Goal: Task Accomplishment & Management: Manage account settings

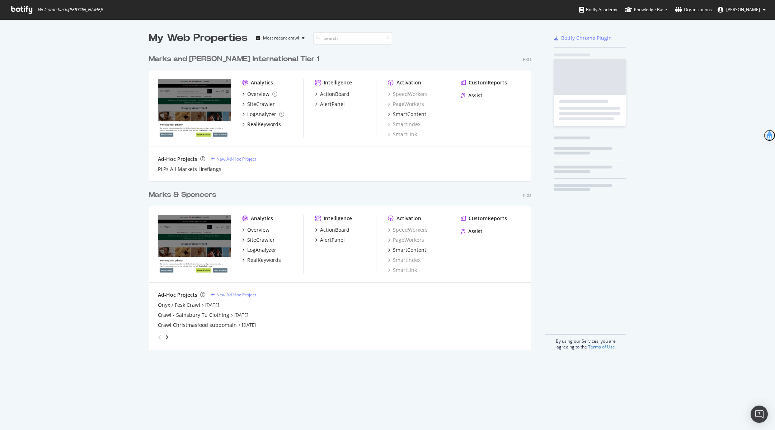
scroll to position [304, 388]
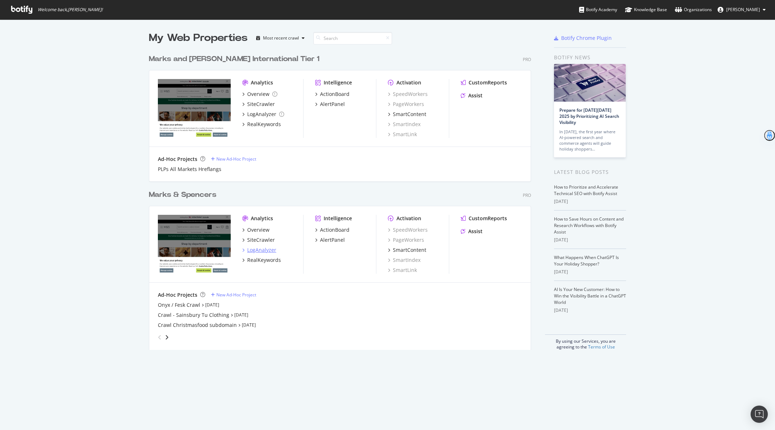
click at [268, 248] on div "LogAnalyzer" at bounding box center [261, 249] width 29 height 7
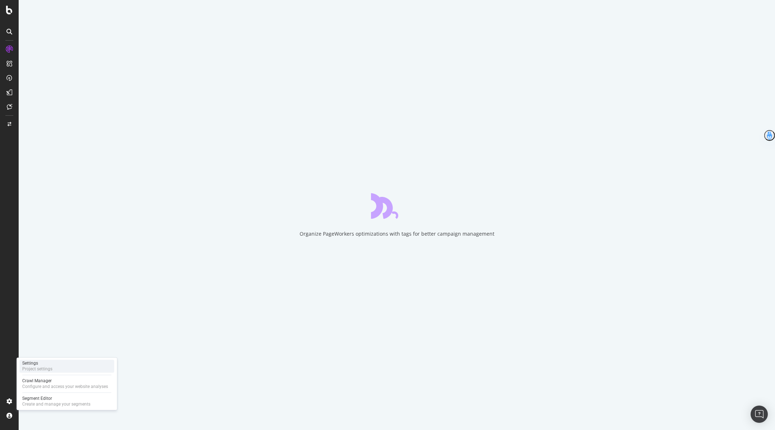
click at [42, 369] on div "Project settings" at bounding box center [37, 369] width 30 height 6
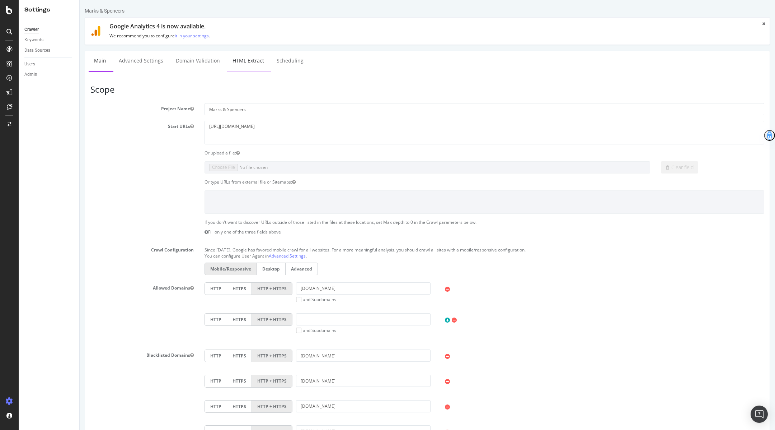
click at [253, 57] on link "HTML Extract" at bounding box center [248, 61] width 42 height 20
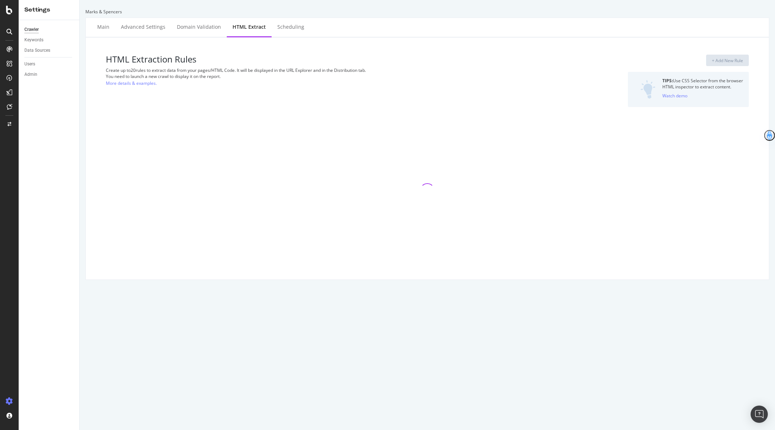
select select "exist"
select select "count"
select select "i"
select select "exist"
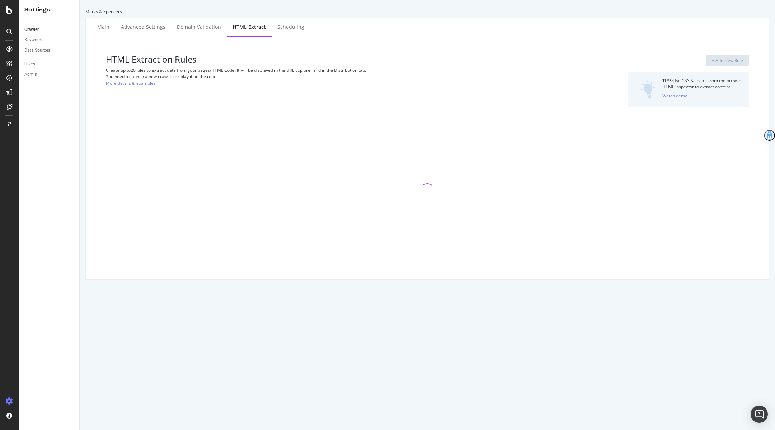
select select "exist"
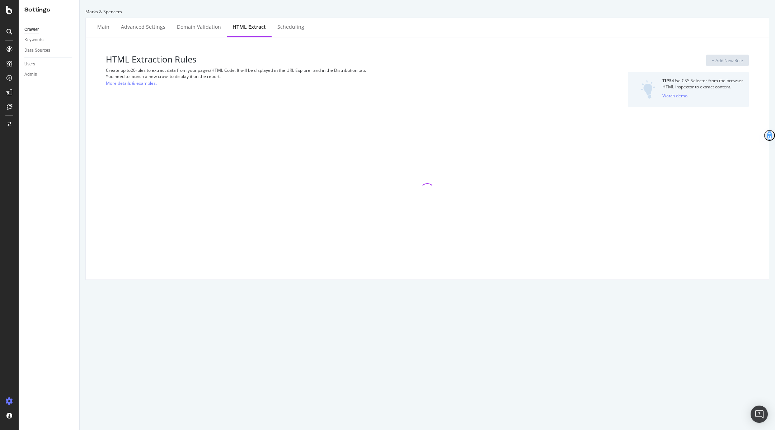
select select "list"
select select "html.length"
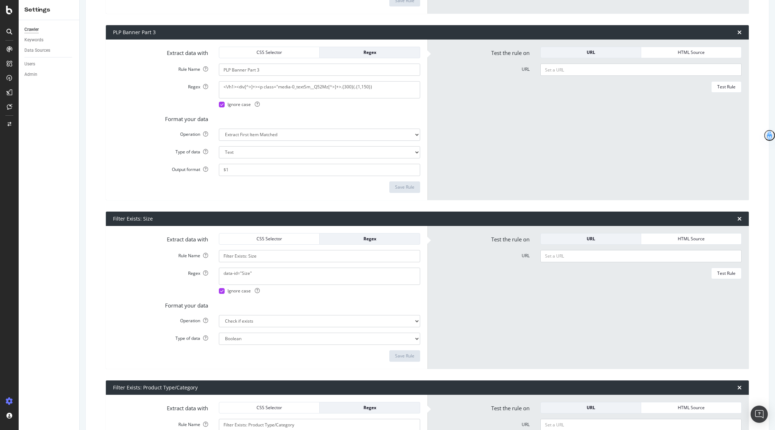
scroll to position [805, 0]
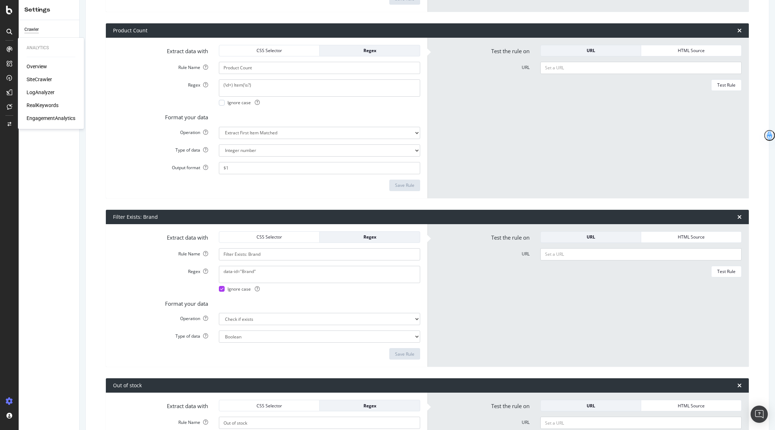
click at [41, 81] on div "SiteCrawler" at bounding box center [39, 79] width 25 height 7
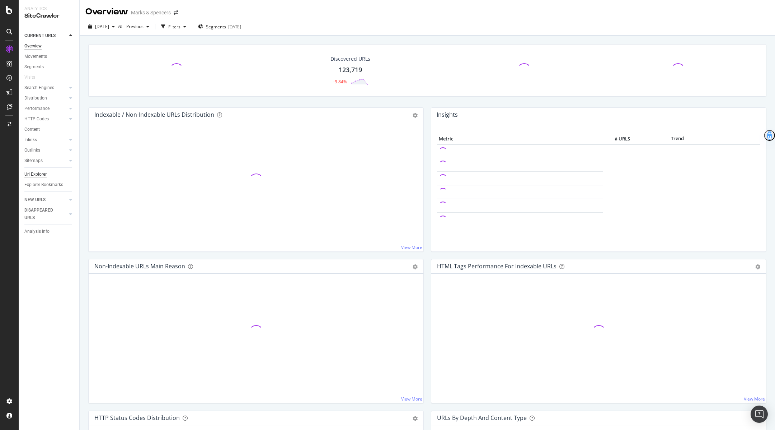
click at [36, 171] on div "Url Explorer" at bounding box center [35, 174] width 22 height 8
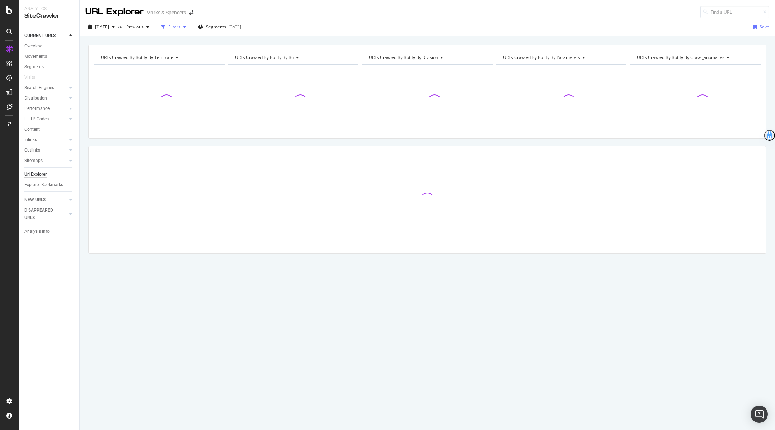
click at [181, 25] on div "Filters" at bounding box center [174, 27] width 12 height 6
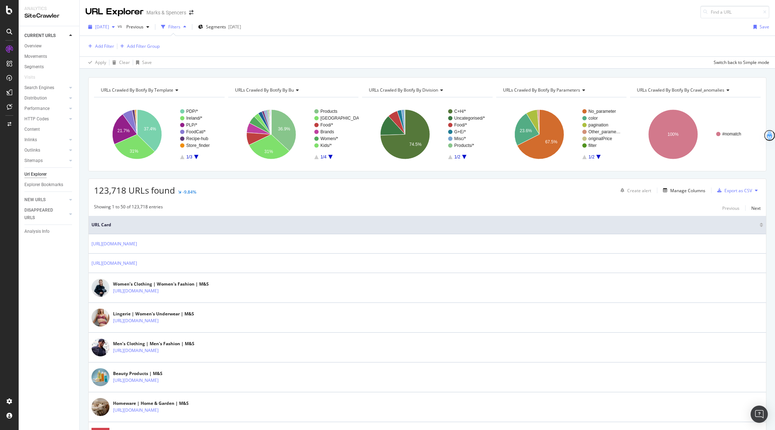
click at [105, 29] on span "[DATE]" at bounding box center [102, 27] width 14 height 6
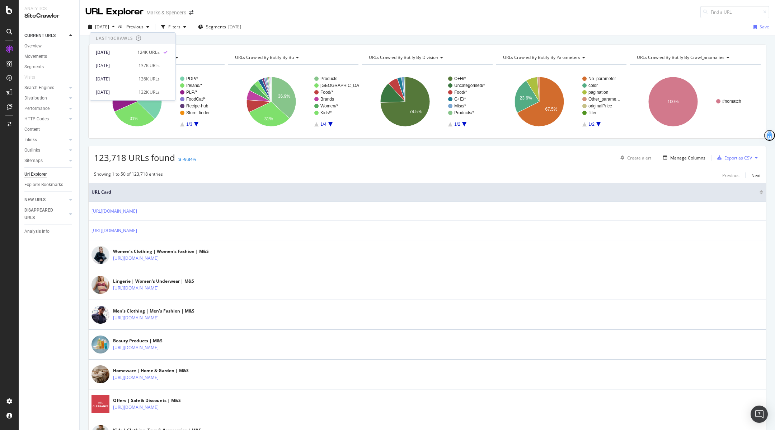
click at [235, 37] on div "URLs Crawled By Botify By template Chart (by Value) Table Expand Export as CSV …" at bounding box center [428, 44] width 696 height 17
click at [693, 156] on div "Manage Columns" at bounding box center [687, 158] width 35 height 6
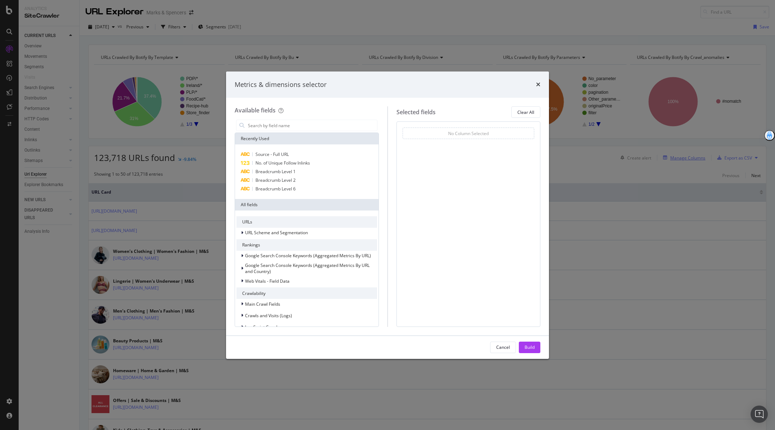
type input "g"
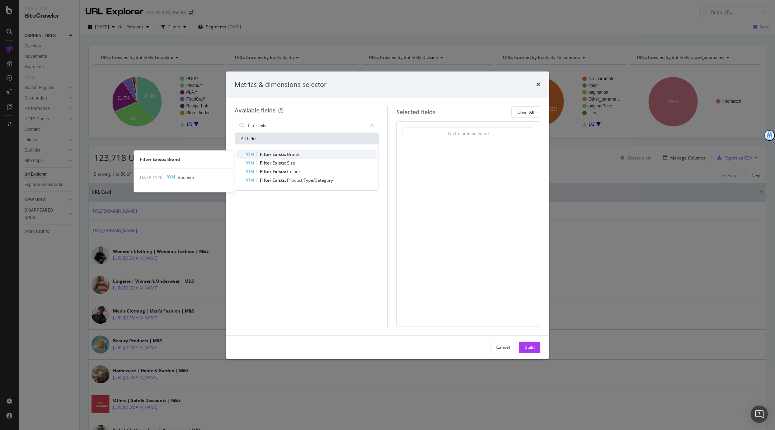
type input "filter exis"
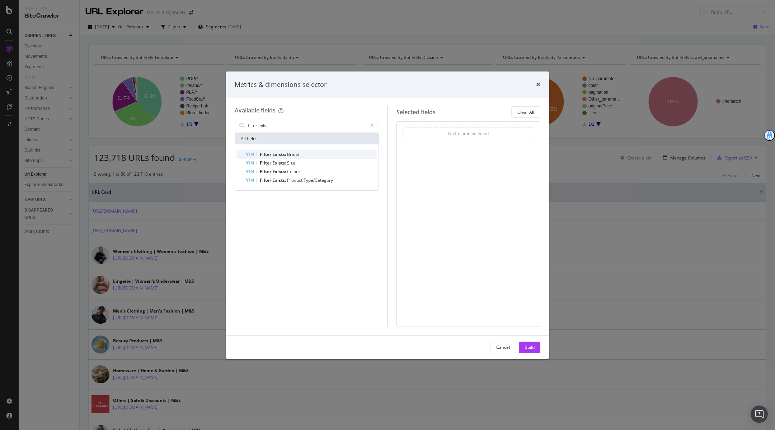
click at [299, 151] on span "Brand" at bounding box center [293, 154] width 12 height 6
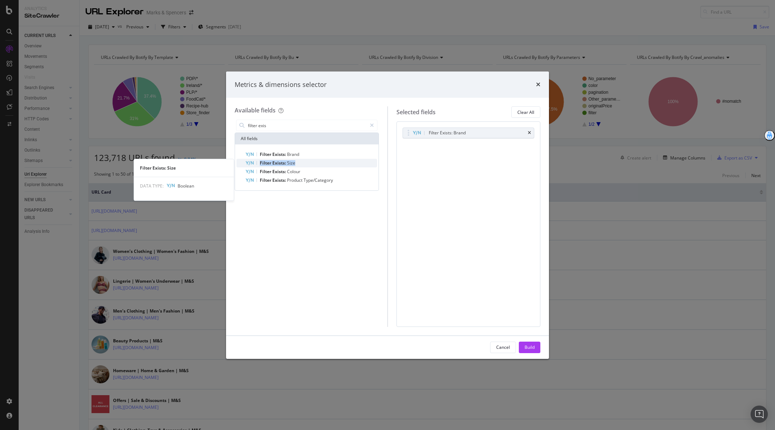
drag, startPoint x: 299, startPoint y: 157, endPoint x: 298, endPoint y: 162, distance: 5.1
click at [298, 162] on div "Filter Exists: Brand Filter Exists: Size Filter Exists: Size DATA TYPE: Boolean…" at bounding box center [306, 167] width 141 height 34
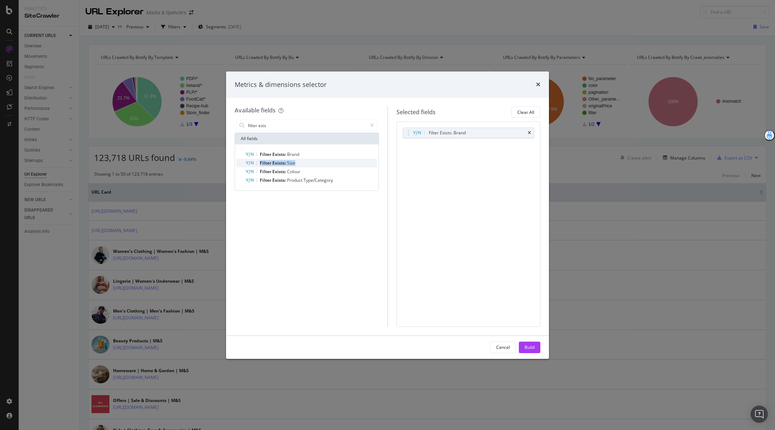
click at [298, 162] on div "Filter Exists: Size" at bounding box center [311, 163] width 132 height 9
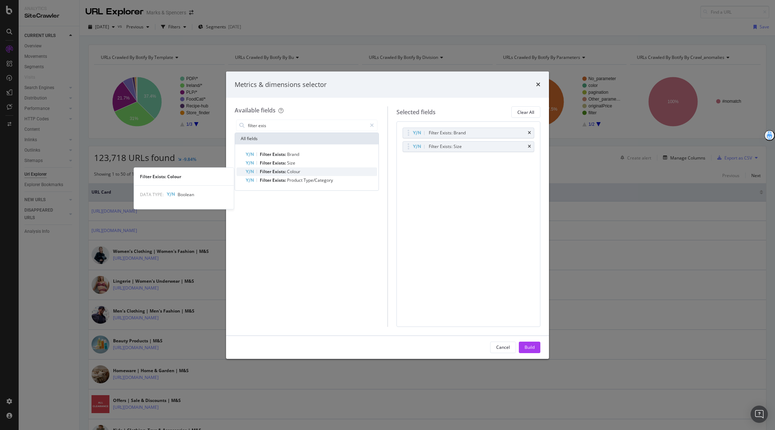
click at [298, 170] on span "Colour" at bounding box center [293, 171] width 13 height 6
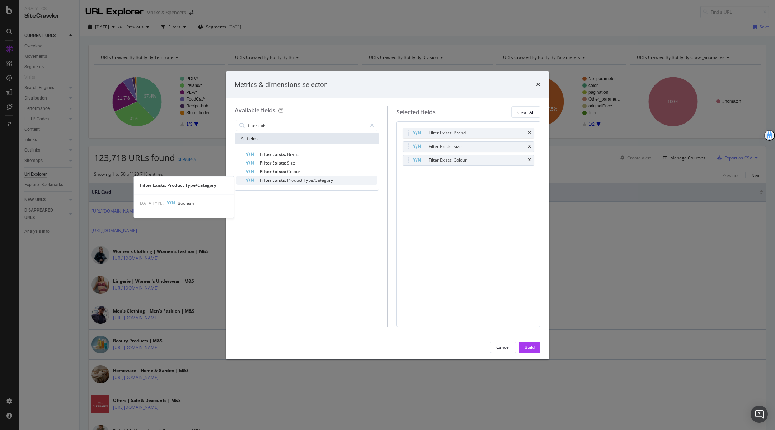
click at [298, 182] on span "Product" at bounding box center [295, 180] width 17 height 6
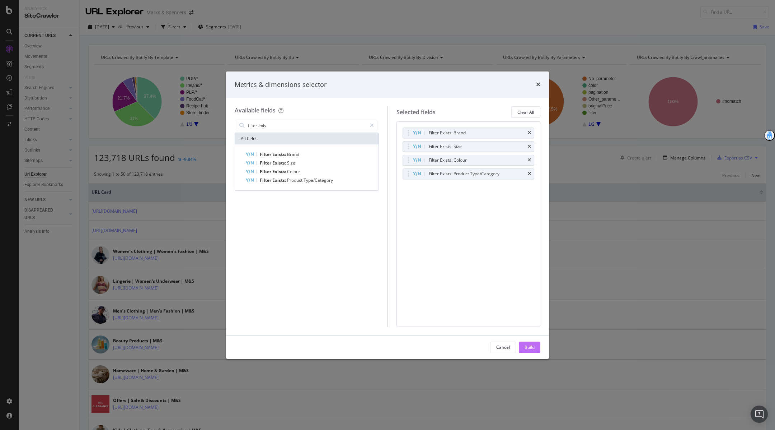
click at [532, 342] on div "Build" at bounding box center [530, 347] width 10 height 11
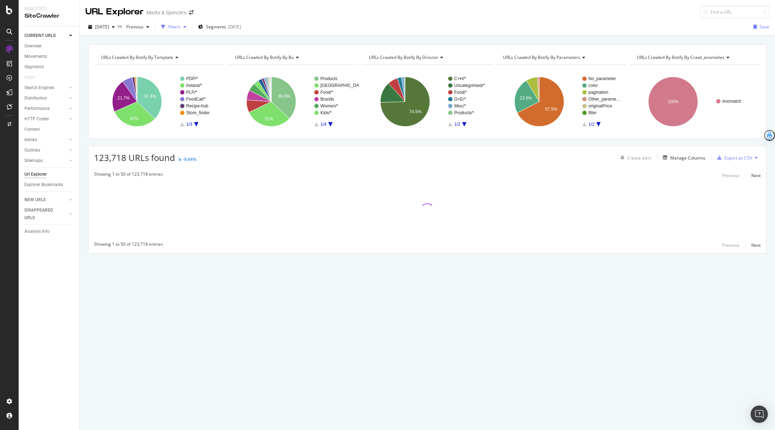
click at [181, 26] on div "Filters" at bounding box center [174, 27] width 12 height 6
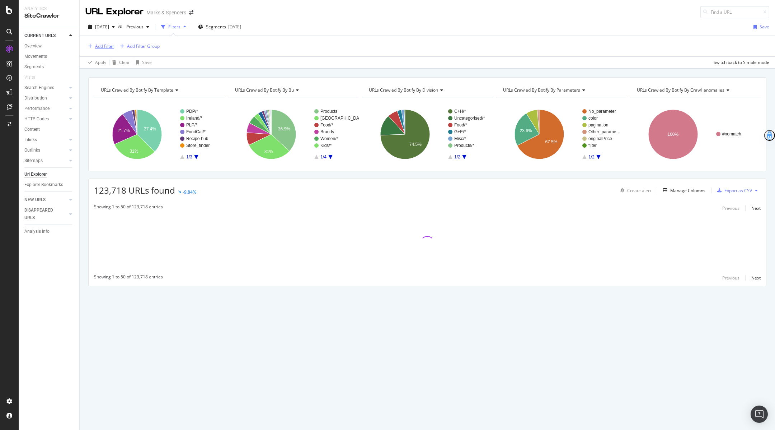
click at [106, 42] on div "Add Filter" at bounding box center [99, 46] width 29 height 8
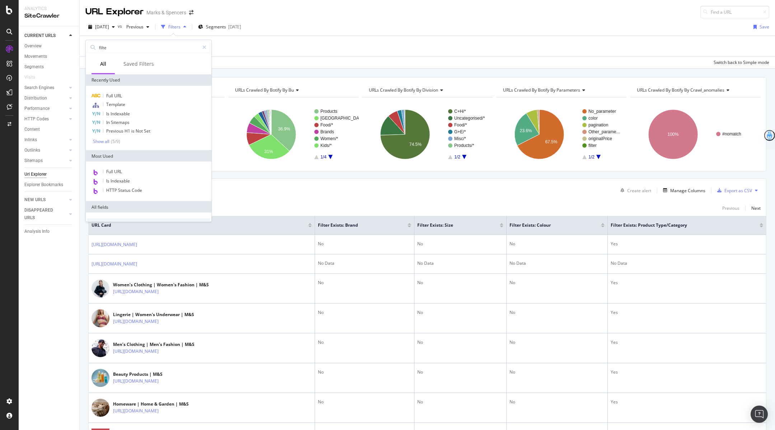
type input "filter"
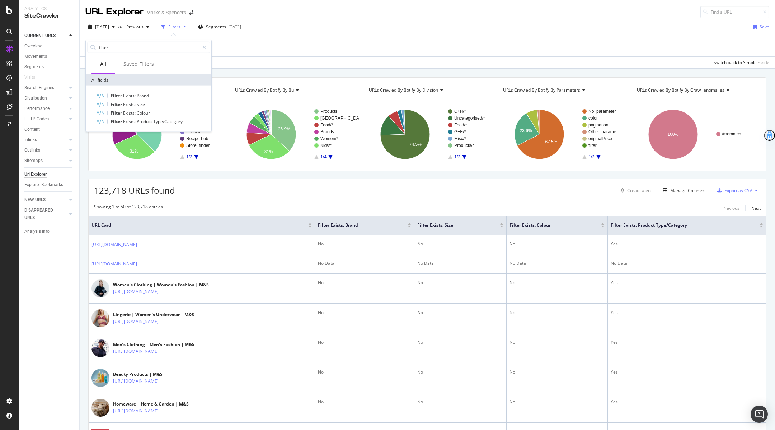
click at [320, 205] on div "Showing 1 to 50 of 123,718 entries Previous Next" at bounding box center [428, 207] width 678 height 9
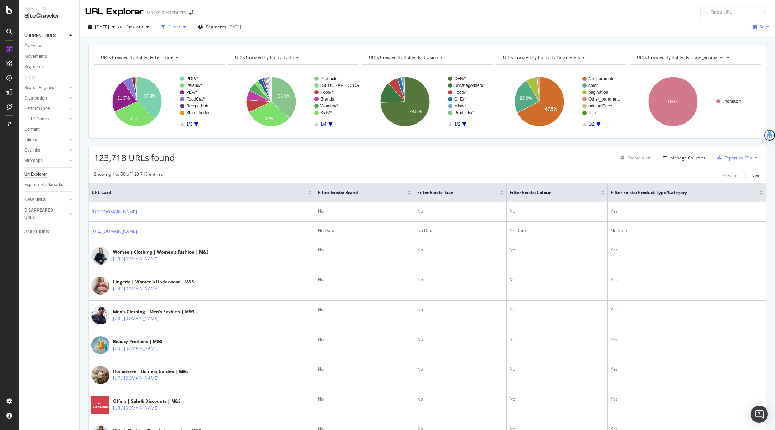
click at [181, 27] on div "Filters" at bounding box center [174, 27] width 12 height 6
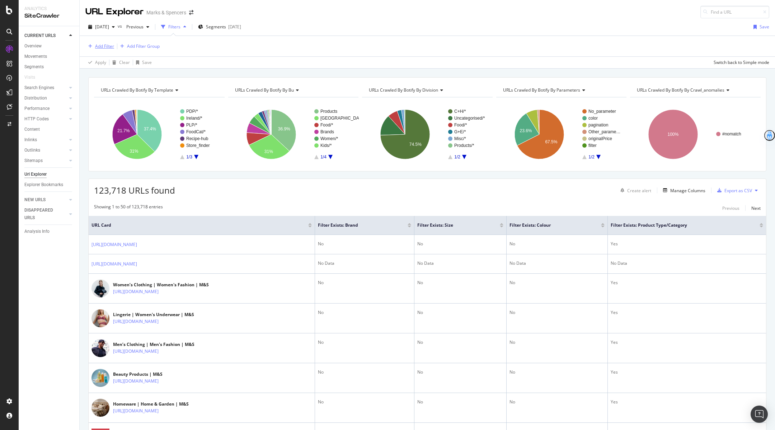
click at [98, 49] on div "Add Filter" at bounding box center [99, 46] width 29 height 8
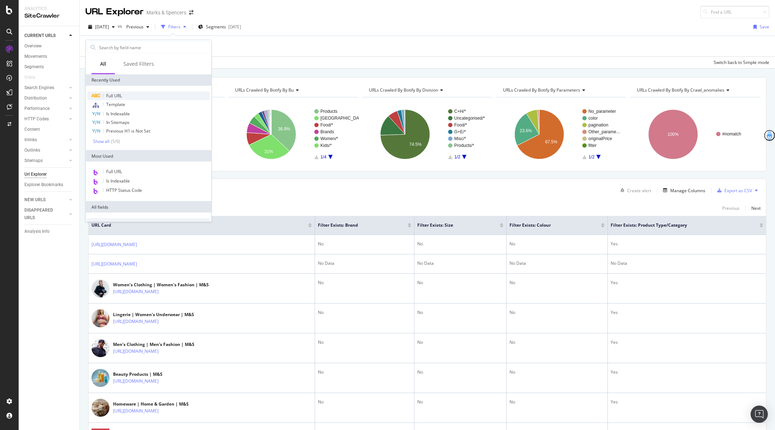
click at [116, 93] on span "Full URL" at bounding box center [114, 96] width 16 height 6
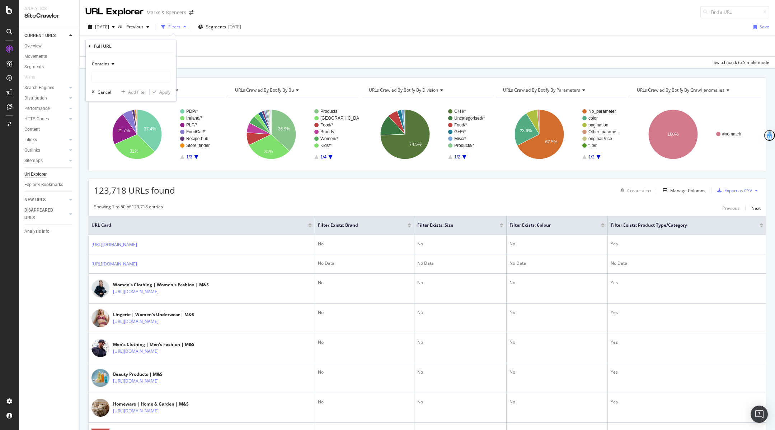
click at [113, 64] on icon at bounding box center [111, 64] width 5 height 4
click at [128, 65] on div "Contains" at bounding box center [131, 63] width 79 height 11
click at [119, 76] on input "text" at bounding box center [131, 76] width 78 height 11
type input "/l/"
click at [164, 89] on div "Apply" at bounding box center [164, 92] width 11 height 6
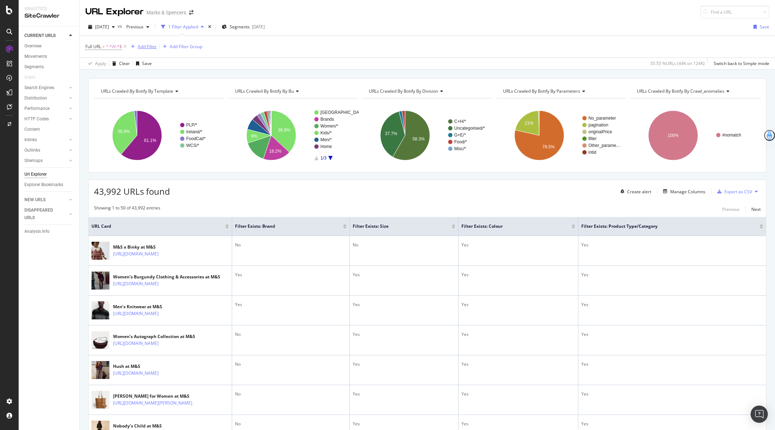
click at [154, 46] on div "Add Filter" at bounding box center [147, 46] width 19 height 6
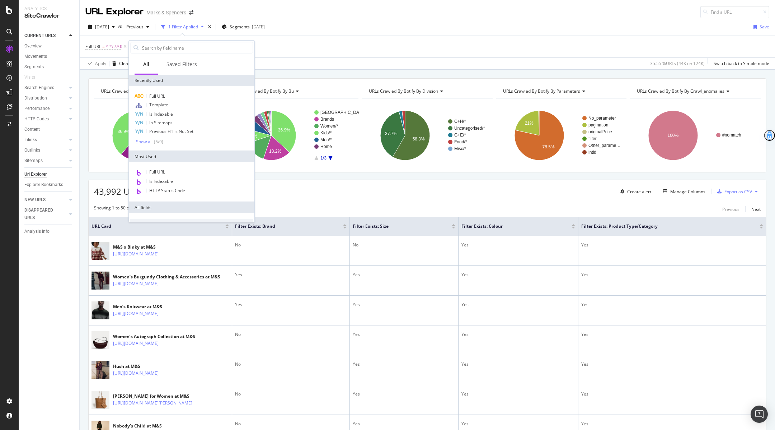
click at [336, 207] on div "Showing 1 to 50 of 43,992 entries Previous Next" at bounding box center [428, 209] width 678 height 9
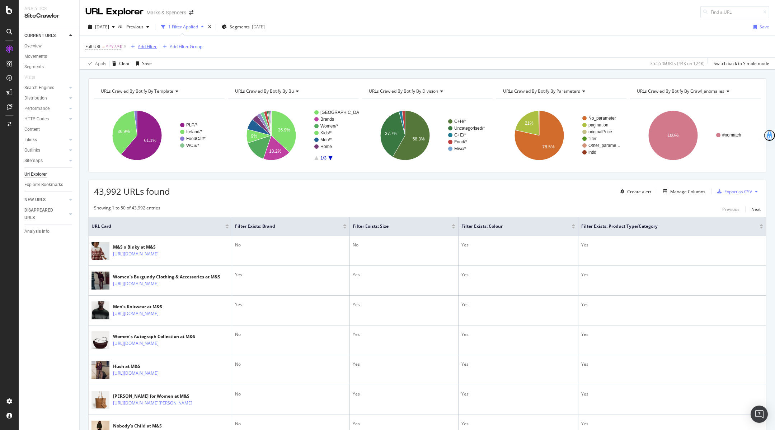
click at [140, 48] on div "Add Filter" at bounding box center [147, 46] width 19 height 6
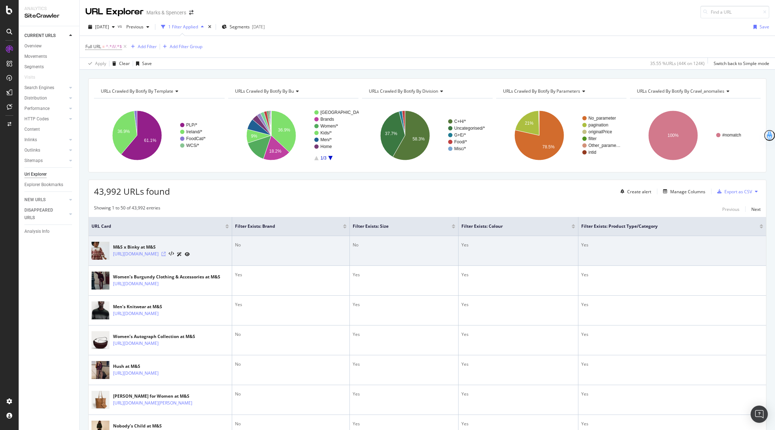
click at [166, 253] on icon at bounding box center [163, 254] width 4 height 4
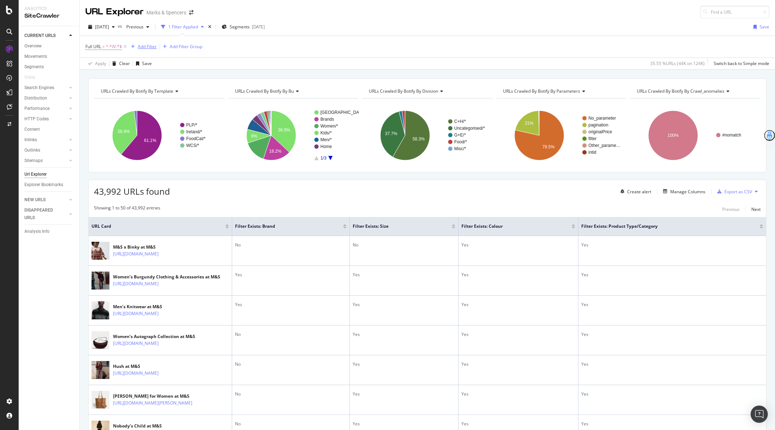
click at [152, 45] on div "Add Filter" at bounding box center [147, 46] width 19 height 6
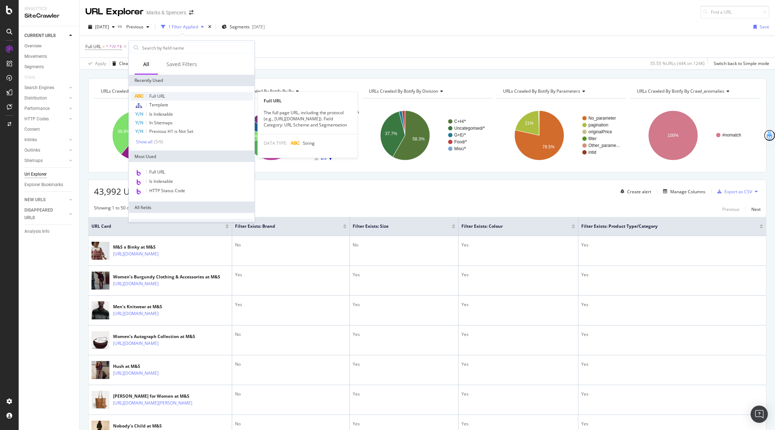
click at [167, 96] on div "Full URL" at bounding box center [191, 96] width 123 height 9
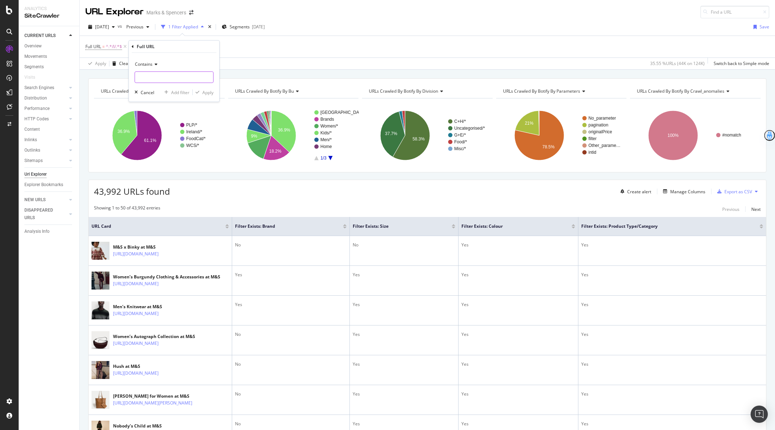
click at [161, 76] on input "text" at bounding box center [174, 76] width 78 height 11
paste input "?page="
type input "?page="
click at [152, 64] on span "Contains" at bounding box center [144, 64] width 18 height 6
click at [157, 140] on div "Doesn't contain" at bounding box center [174, 144] width 77 height 9
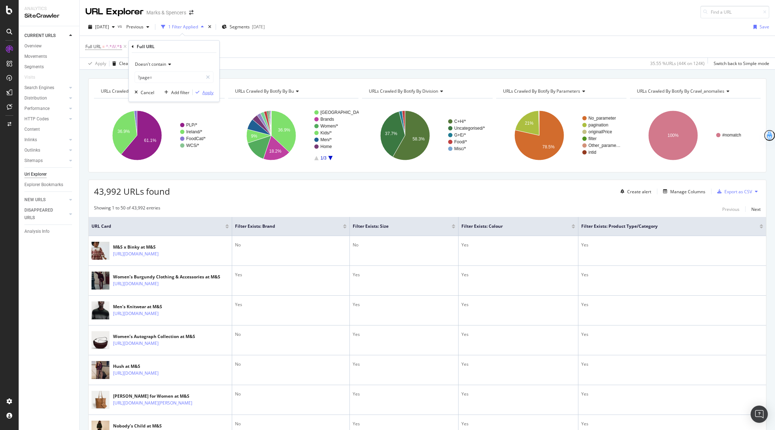
click at [203, 91] on div "Apply" at bounding box center [207, 92] width 11 height 6
click at [759, 25] on div "button" at bounding box center [755, 27] width 9 height 4
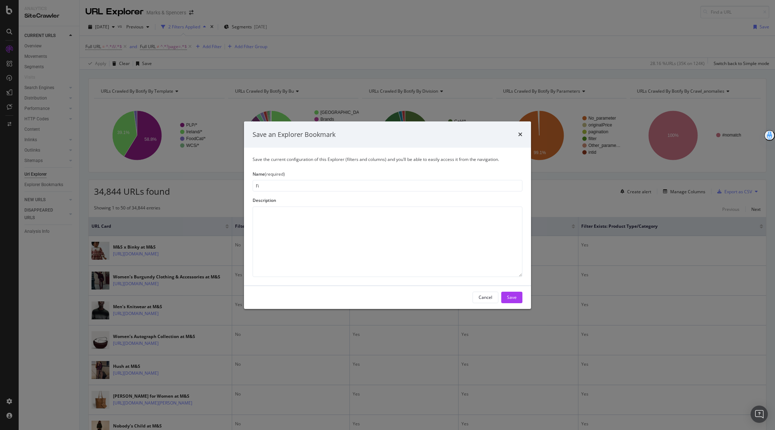
type input "F"
type input "PLP filters present"
click at [511, 292] on div "Save" at bounding box center [512, 297] width 10 height 11
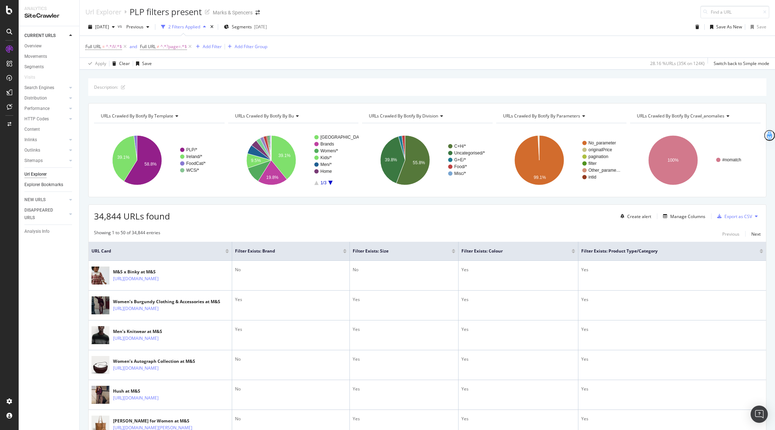
click at [64, 184] on link "Explorer Bookmarks" at bounding box center [49, 185] width 50 height 8
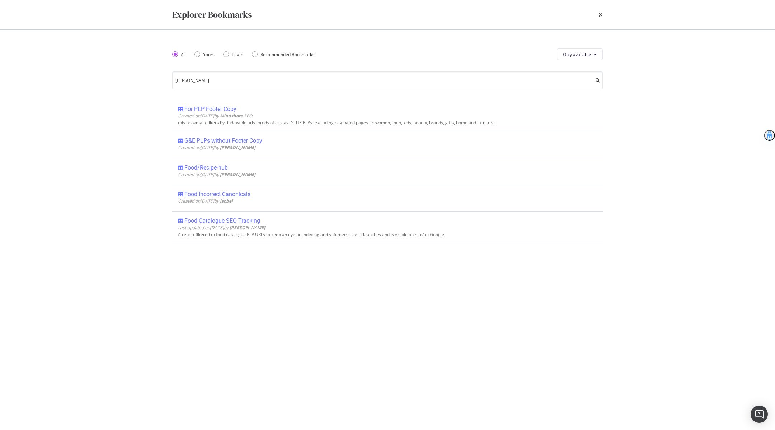
type input "[PERSON_NAME]"
click at [597, 12] on div "Explorer Bookmarks" at bounding box center [387, 15] width 431 height 12
click at [601, 13] on icon "times" at bounding box center [601, 15] width 4 height 6
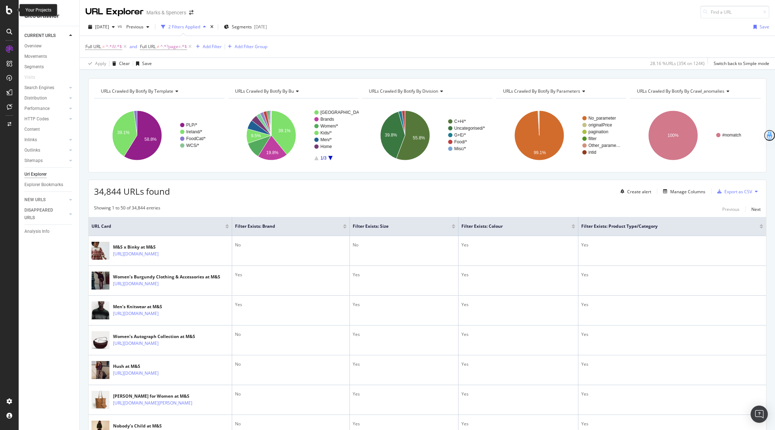
click at [10, 13] on icon at bounding box center [9, 10] width 6 height 9
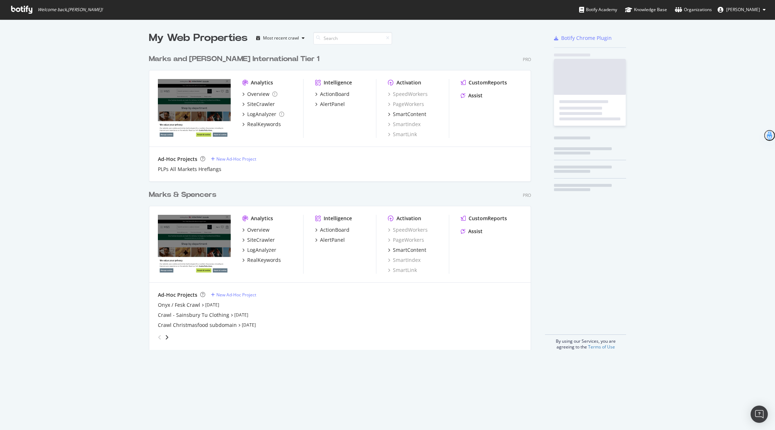
scroll to position [430, 775]
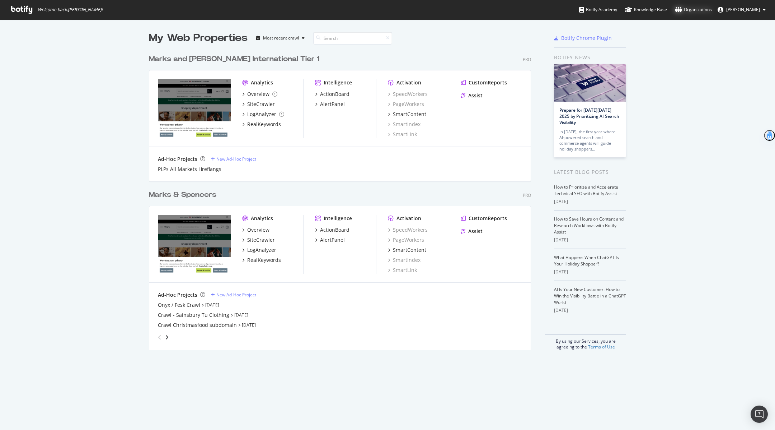
click at [689, 7] on div "Organizations" at bounding box center [693, 9] width 37 height 7
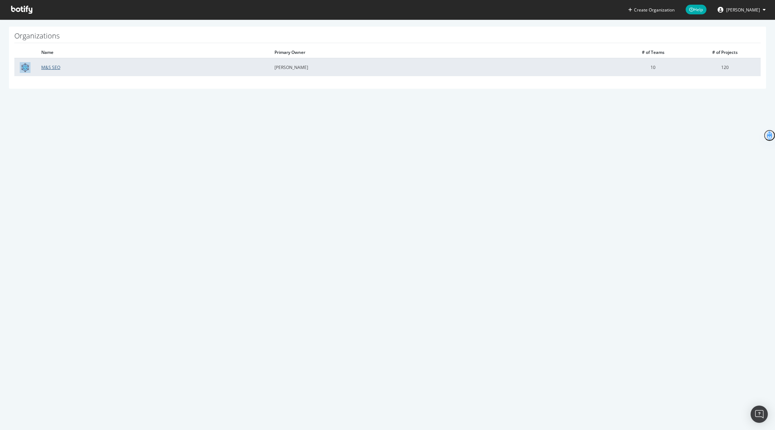
click at [45, 67] on link "M&S SEO" at bounding box center [50, 67] width 19 height 6
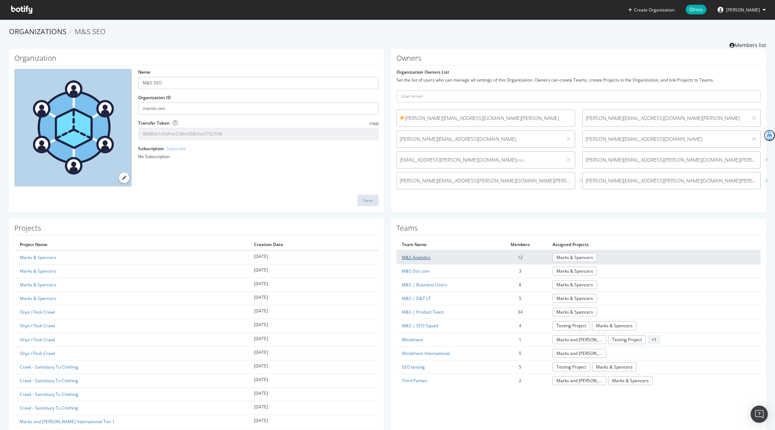
click at [416, 257] on link "M&S Analytics" at bounding box center [416, 257] width 29 height 6
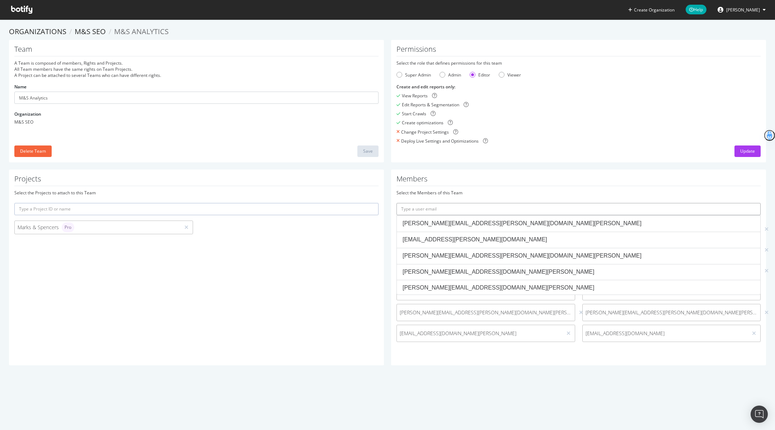
click at [521, 207] on input "text" at bounding box center [579, 209] width 364 height 12
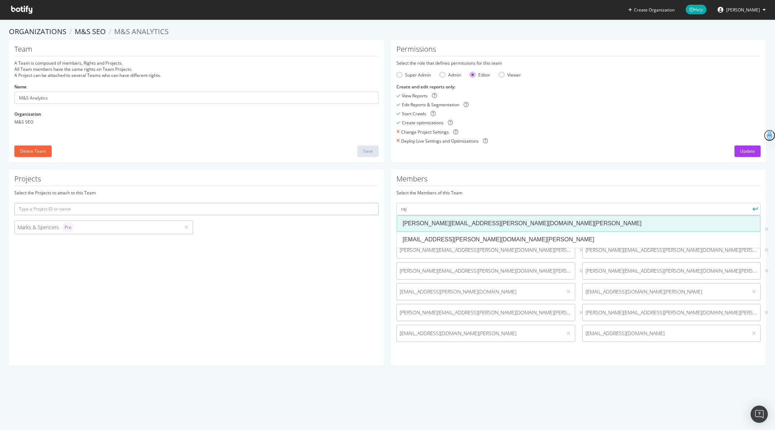
click at [449, 217] on li "rajvinder.reehal@marks-and-spencer.com" at bounding box center [579, 223] width 364 height 16
type input "rajvinder.reehal@marks-and-spencer.com"
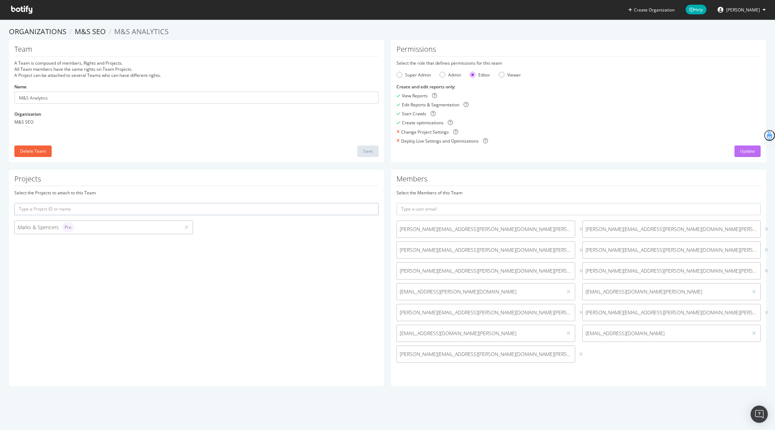
click at [746, 148] on div "Update" at bounding box center [747, 151] width 15 height 6
click at [89, 32] on link "M&S SEO" at bounding box center [90, 32] width 31 height 10
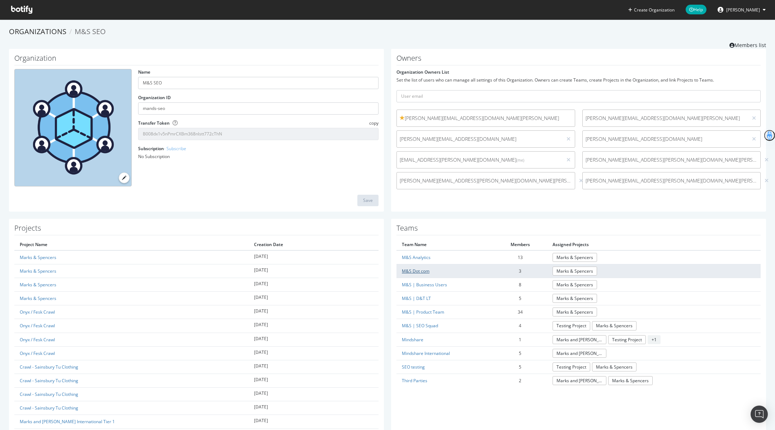
click at [421, 270] on link "M&S Dot com" at bounding box center [416, 271] width 28 height 6
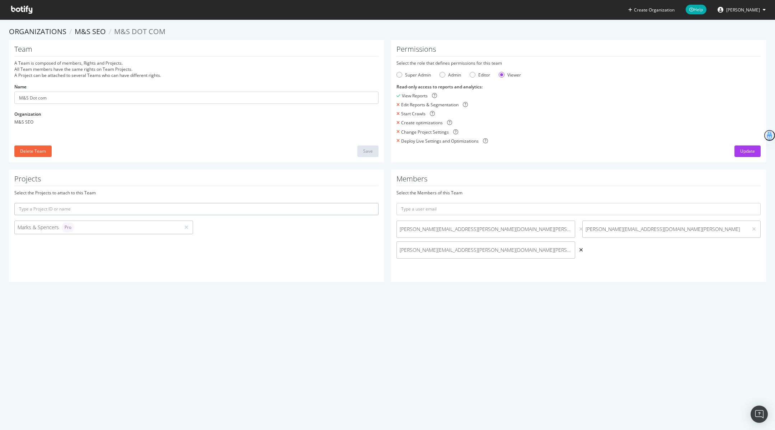
click at [579, 248] on icon at bounding box center [581, 249] width 4 height 5
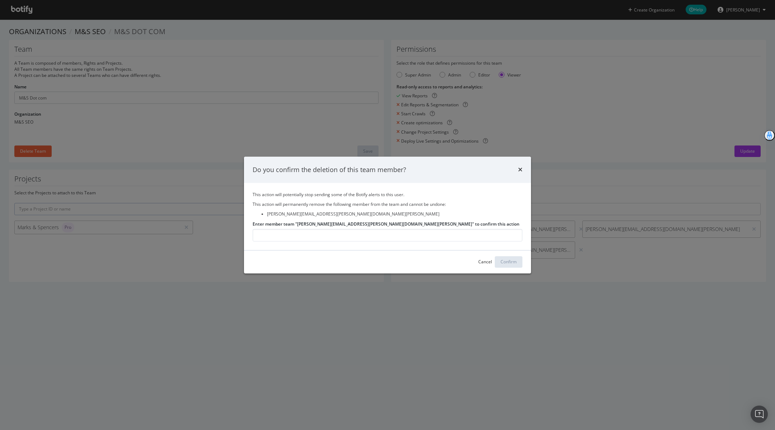
click at [521, 174] on div "times" at bounding box center [520, 169] width 4 height 9
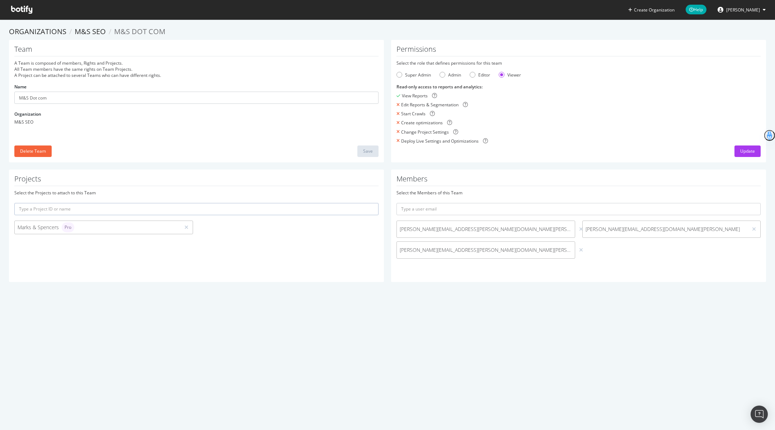
click at [578, 247] on div at bounding box center [581, 250] width 7 height 8
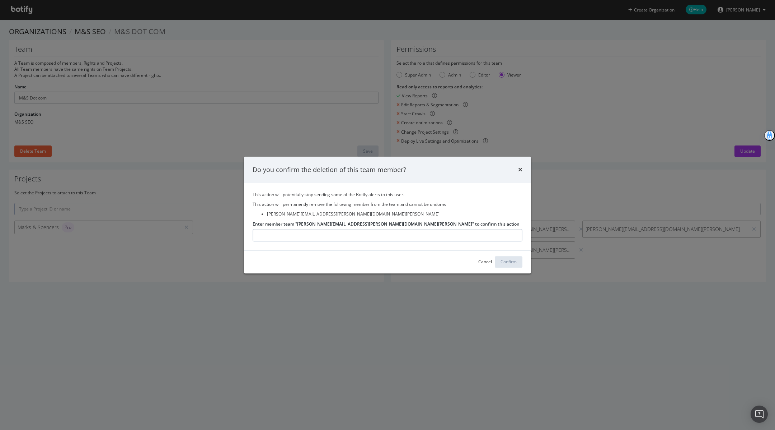
type input "r"
drag, startPoint x: 298, startPoint y: 225, endPoint x: 385, endPoint y: 224, distance: 87.2
click at [385, 224] on label "Enter member team "rajvinder.reehal@marks-and-spencer.com" to confirm this acti…" at bounding box center [386, 224] width 267 height 6
click at [523, 171] on div "Do you confirm the deletion of this team member?" at bounding box center [387, 169] width 287 height 27
click at [519, 167] on icon "times" at bounding box center [520, 170] width 4 height 6
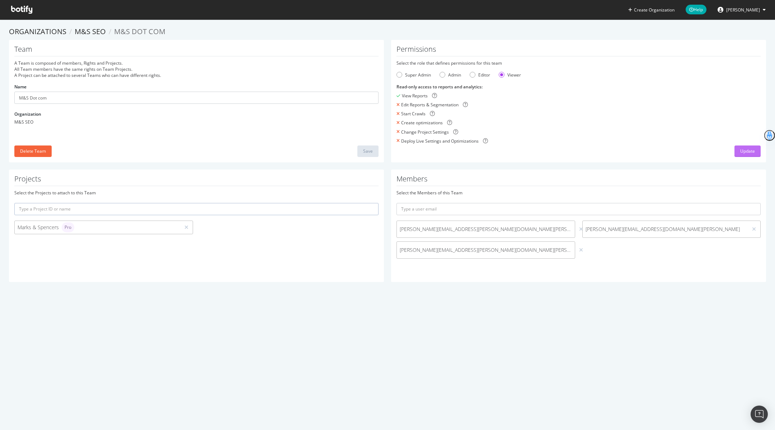
click at [735, 155] on button "Update" at bounding box center [748, 150] width 26 height 11
click at [474, 76] on div "Editor" at bounding box center [473, 75] width 6 height 6
click at [750, 149] on div "Update" at bounding box center [747, 151] width 15 height 6
click at [18, 7] on icon at bounding box center [21, 10] width 21 height 8
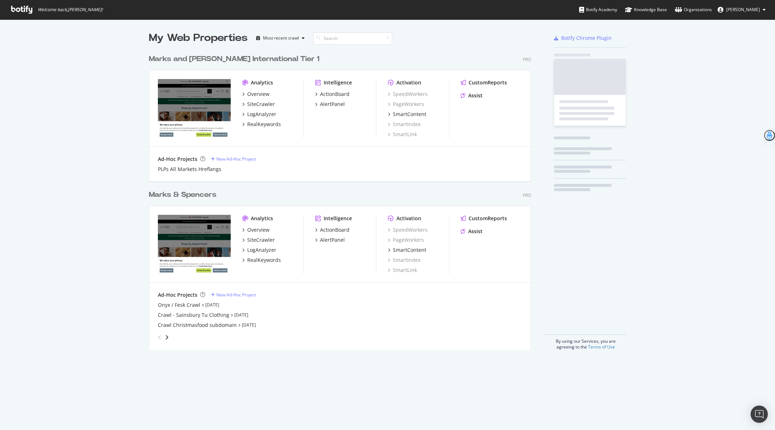
scroll to position [304, 388]
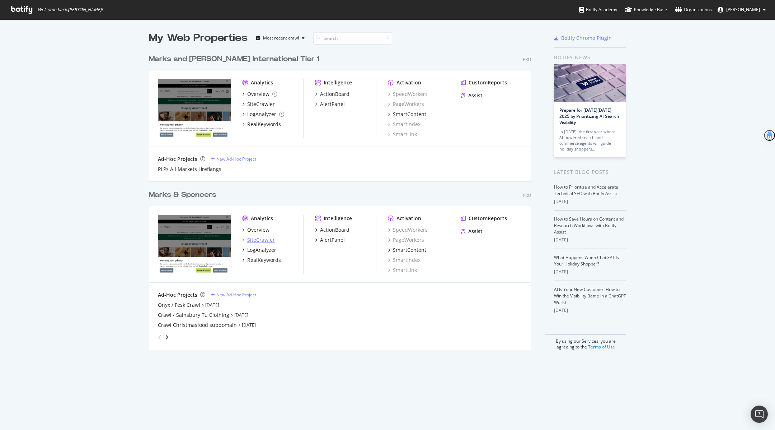
click at [262, 239] on div "SiteCrawler" at bounding box center [261, 239] width 28 height 7
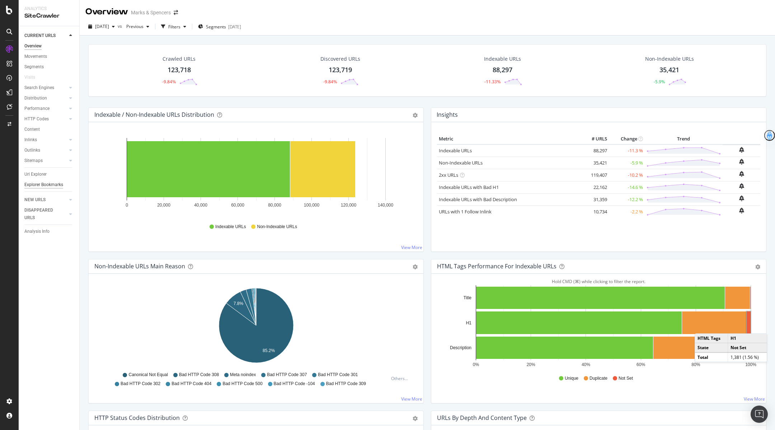
click at [37, 186] on div "Explorer Bookmarks" at bounding box center [43, 185] width 39 height 8
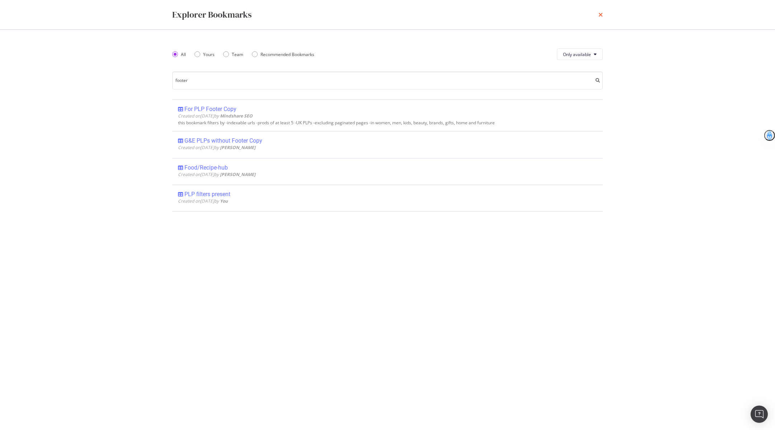
type input "footer"
click at [601, 13] on icon "times" at bounding box center [601, 15] width 4 height 6
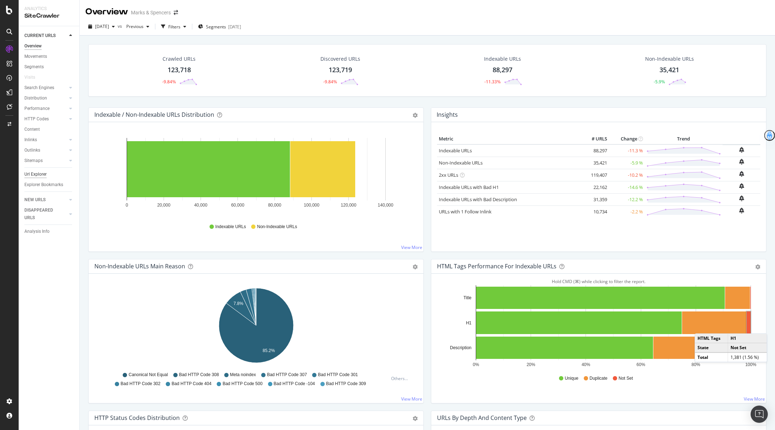
click at [32, 174] on div "Url Explorer" at bounding box center [35, 174] width 22 height 8
